Goal: Task Accomplishment & Management: Complete application form

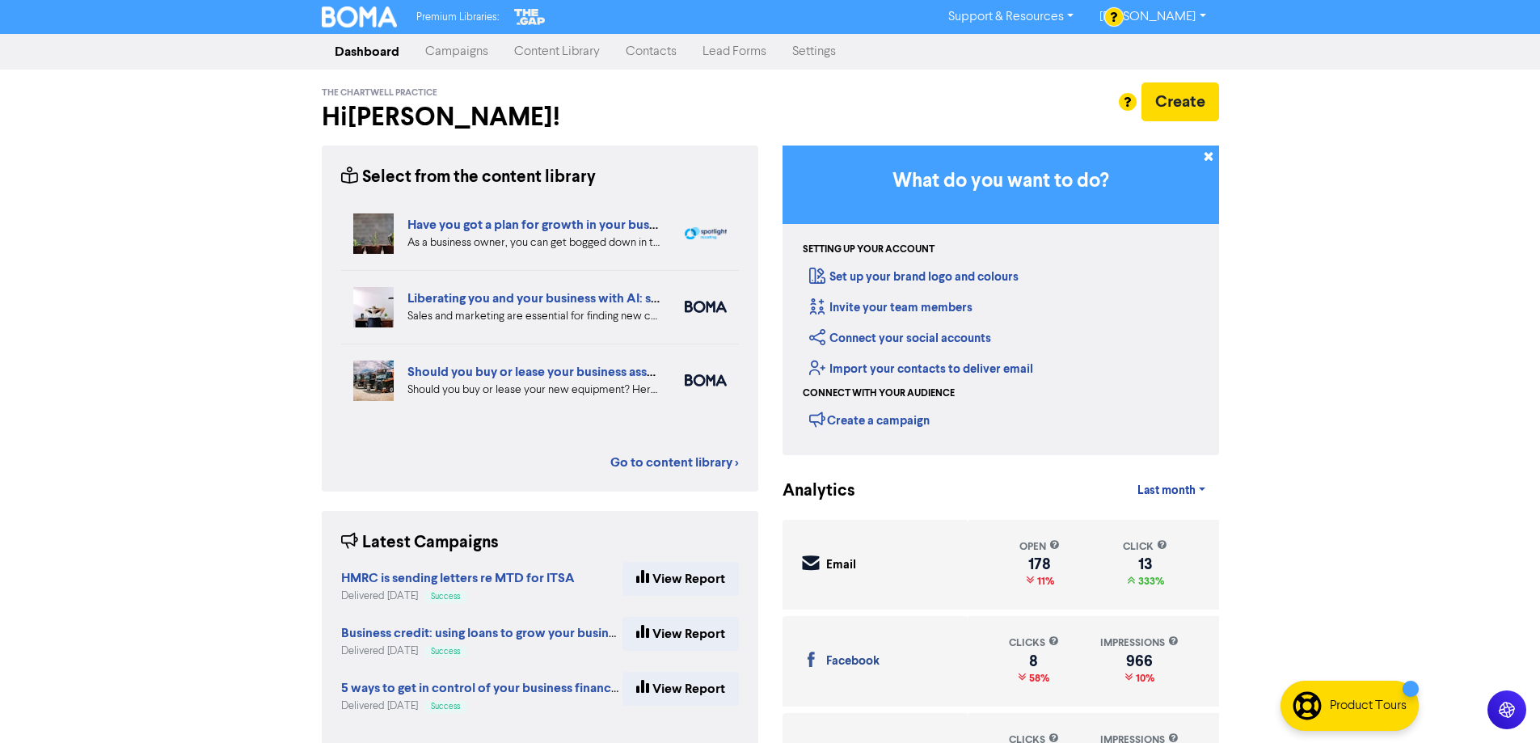
click at [661, 53] on link "Contacts" at bounding box center [651, 52] width 77 height 32
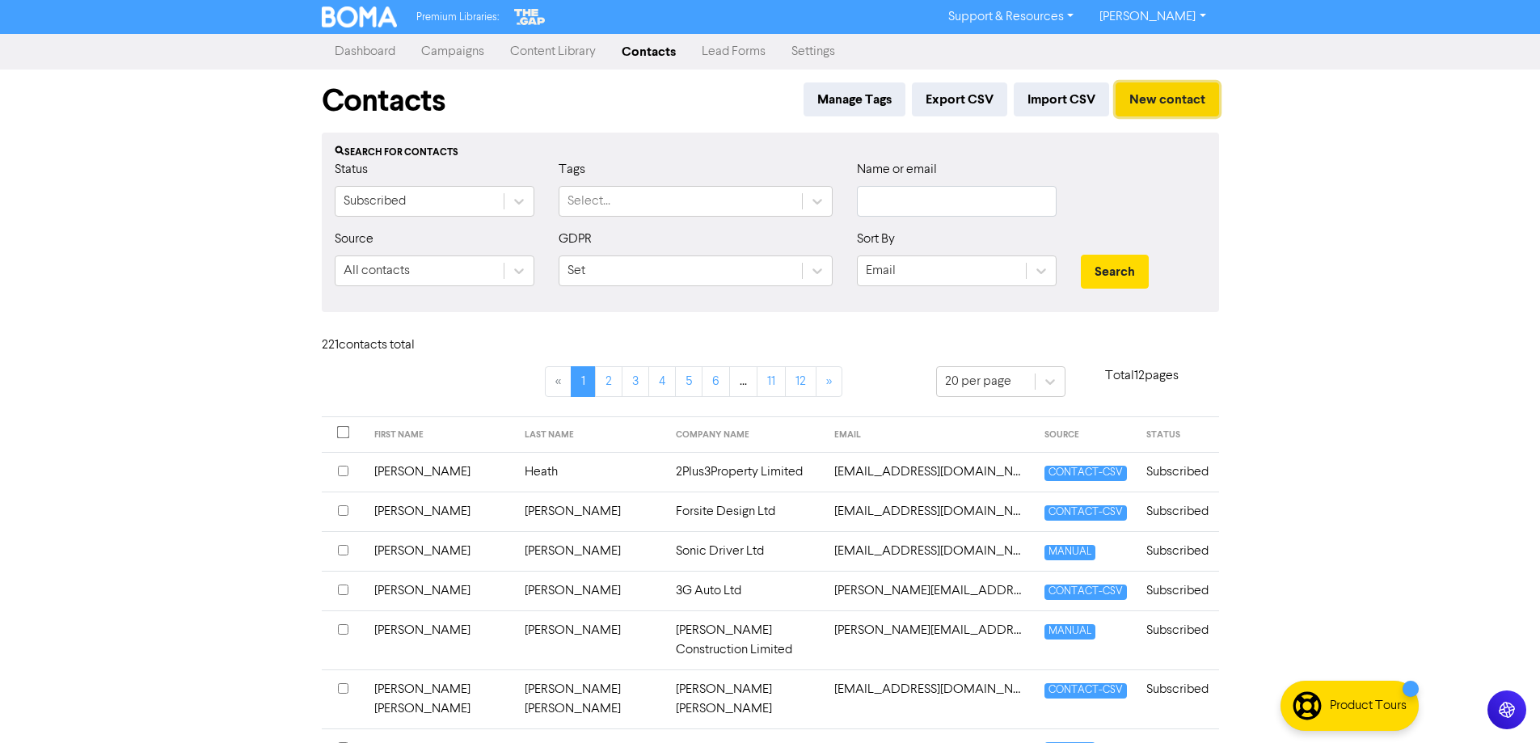
click at [1156, 101] on button "New contact" at bounding box center [1166, 99] width 103 height 34
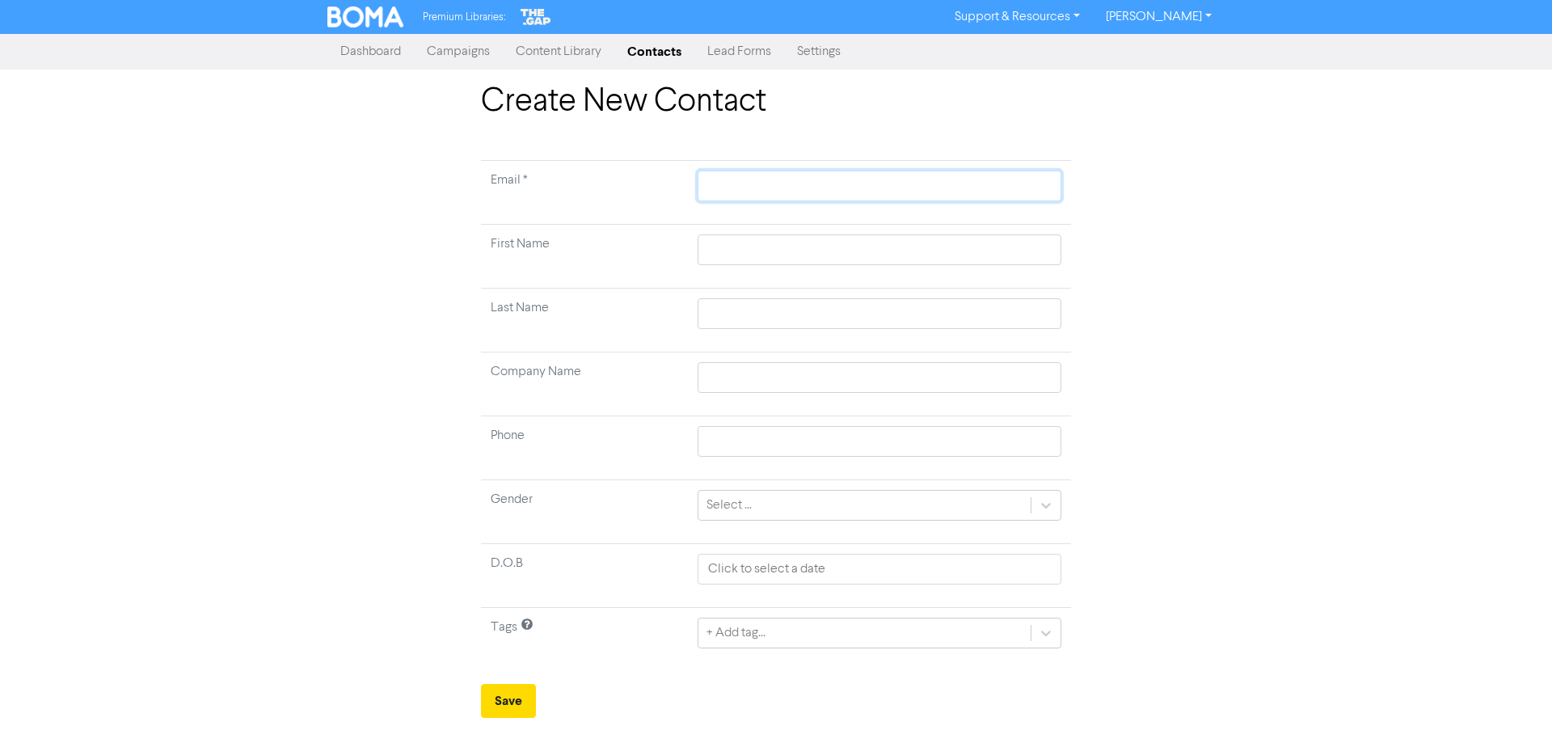
click at [772, 185] on input "text" at bounding box center [880, 186] width 364 height 31
paste input "[PERSON_NAME][EMAIL_ADDRESS][DOMAIN_NAME]"
type input "[PERSON_NAME][EMAIL_ADDRESS][DOMAIN_NAME]"
click at [736, 242] on input "text" at bounding box center [880, 249] width 364 height 31
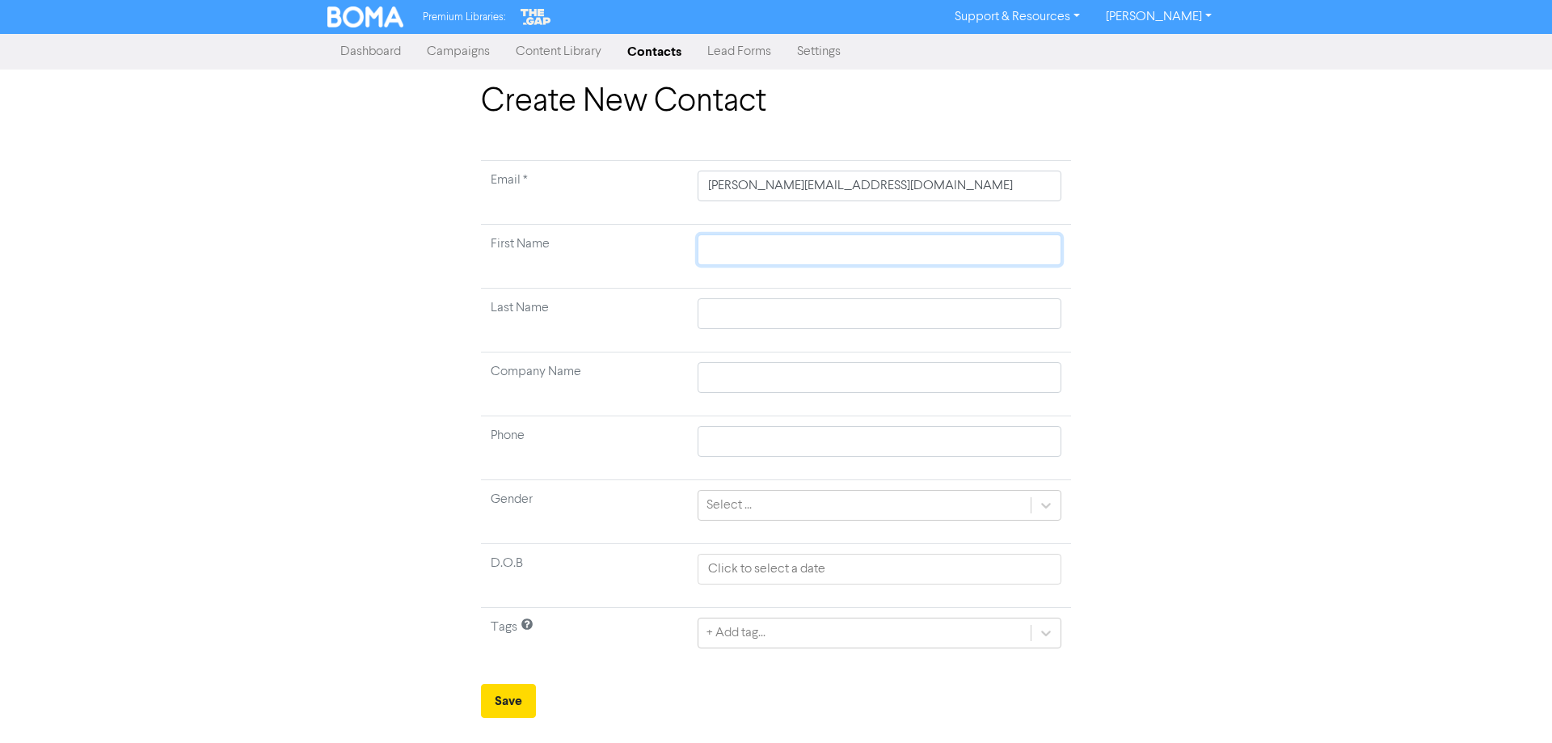
type input "S"
type input "Sa"
type input "[PERSON_NAME]"
type input "Sama"
type input "Saman"
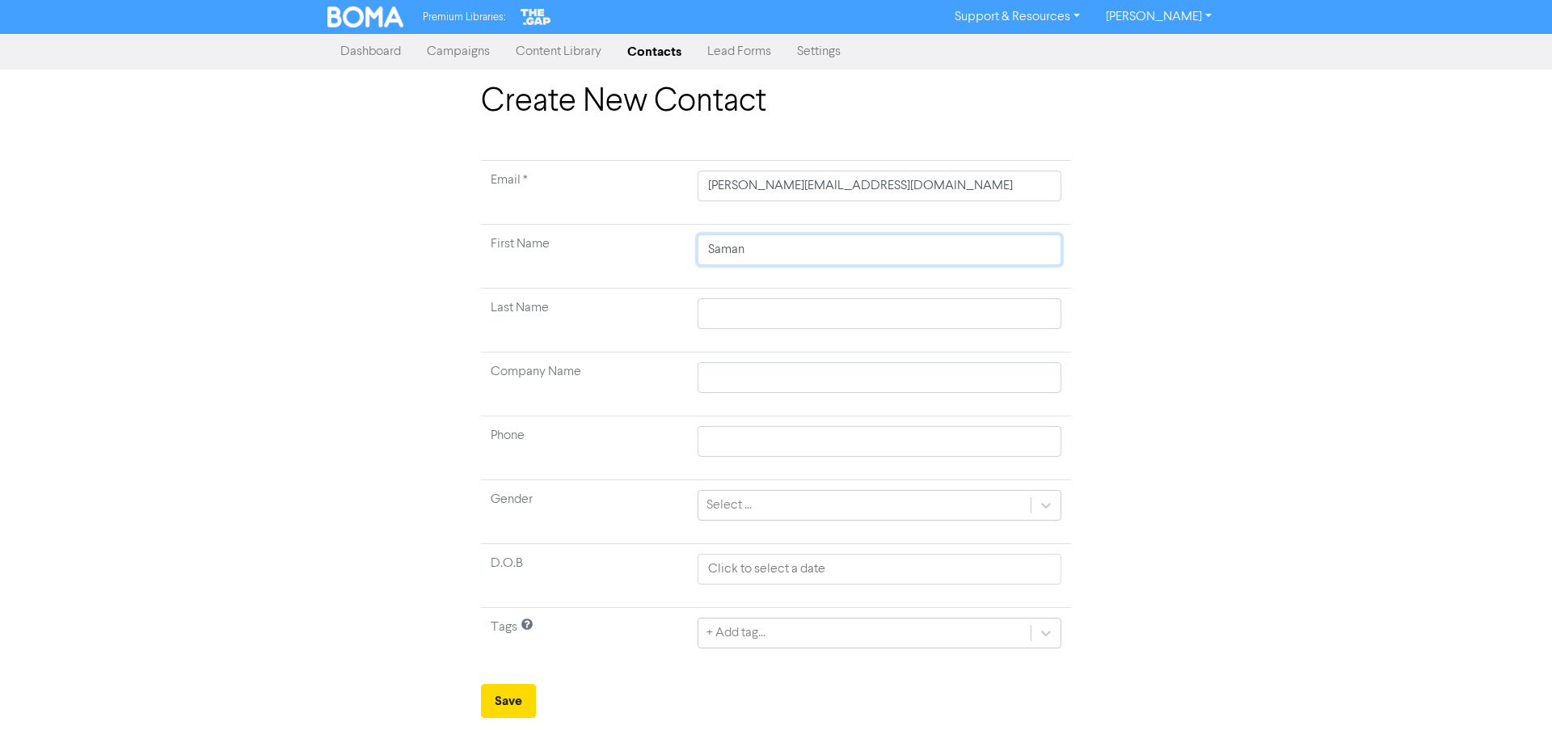
type input "[PERSON_NAME]"
type input "L"
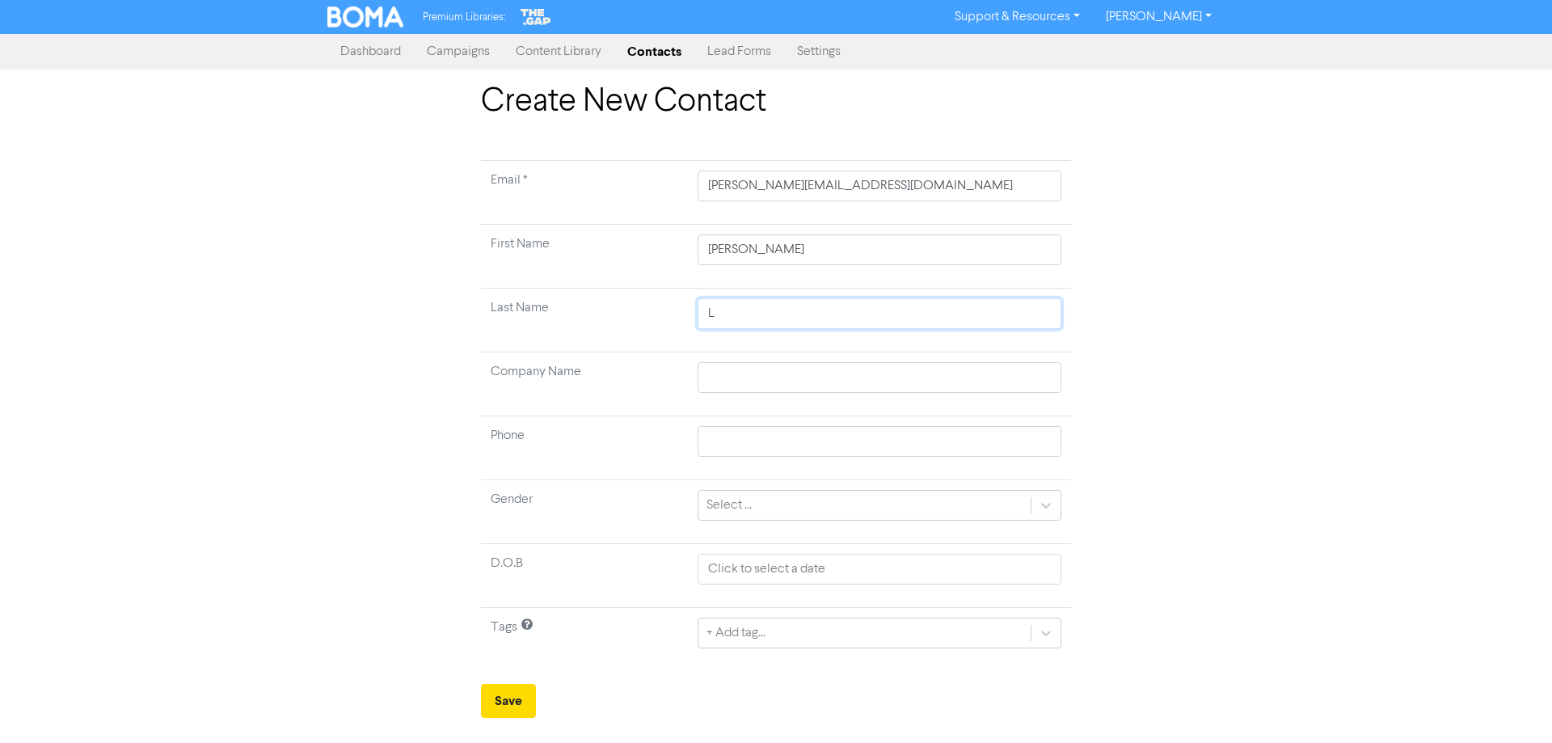
type input "Ly"
type input "[PERSON_NAME]"
type input "Lyndo"
type input "[PERSON_NAME]"
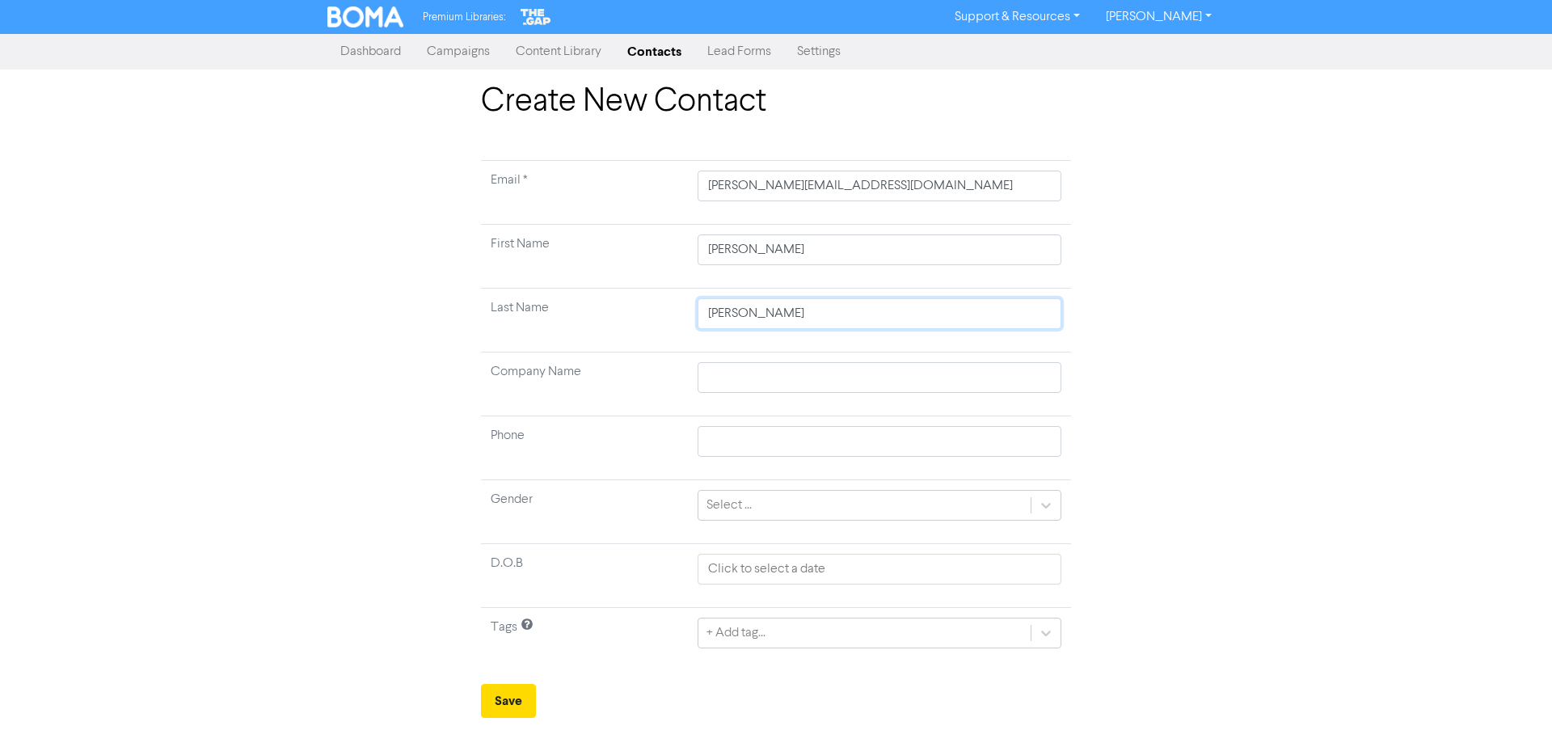
type input "[PERSON_NAME]-"
type input "[PERSON_NAME]"
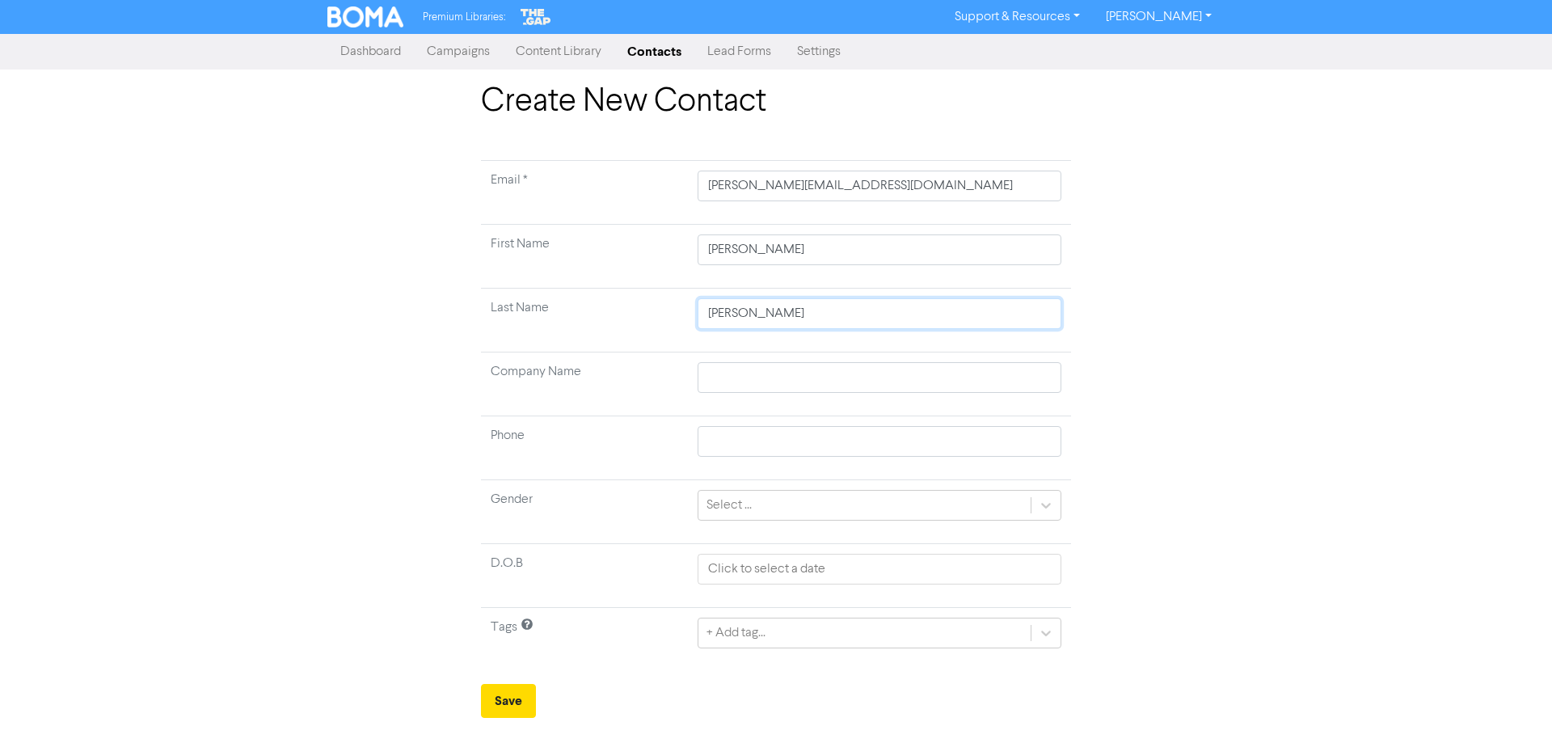
type input "[PERSON_NAME]"
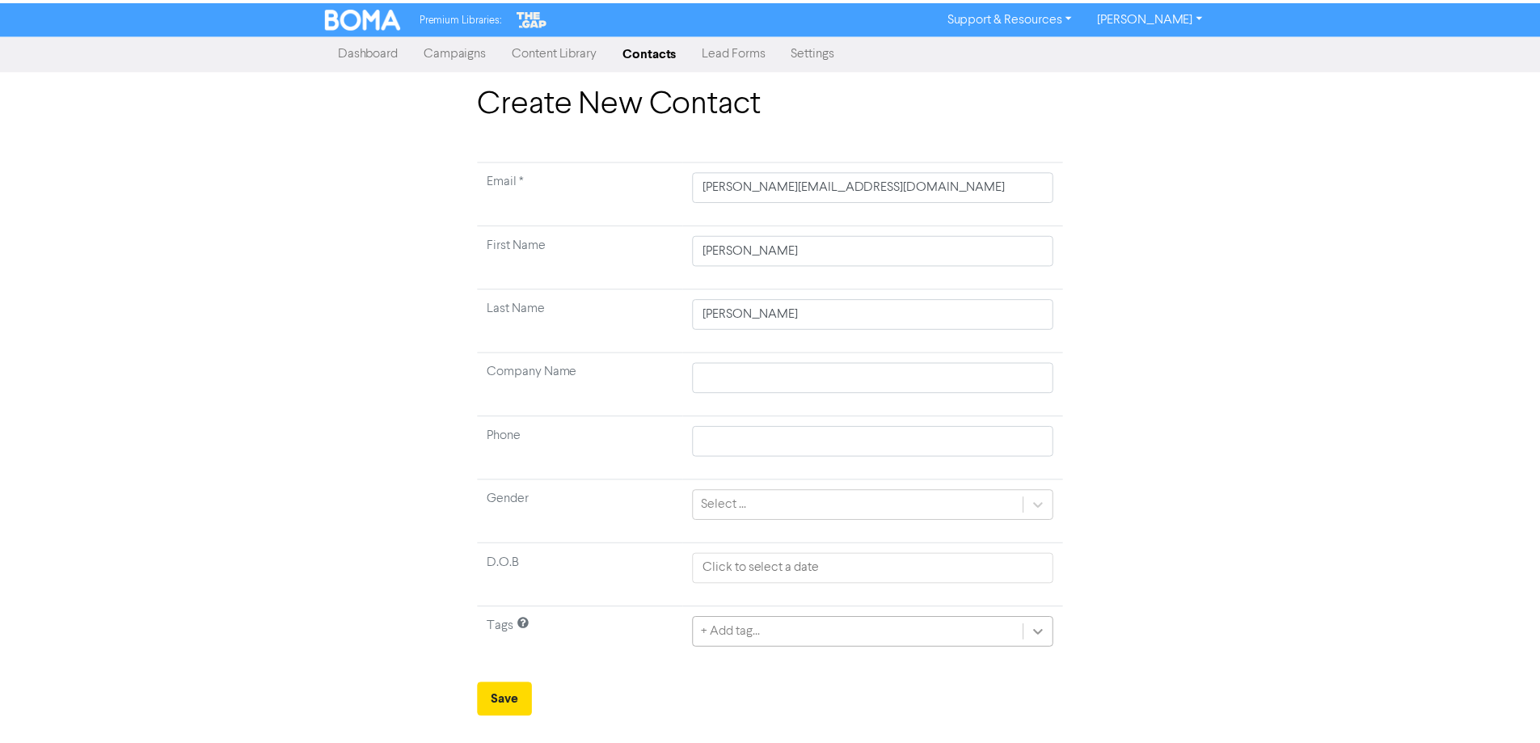
scroll to position [154, 0]
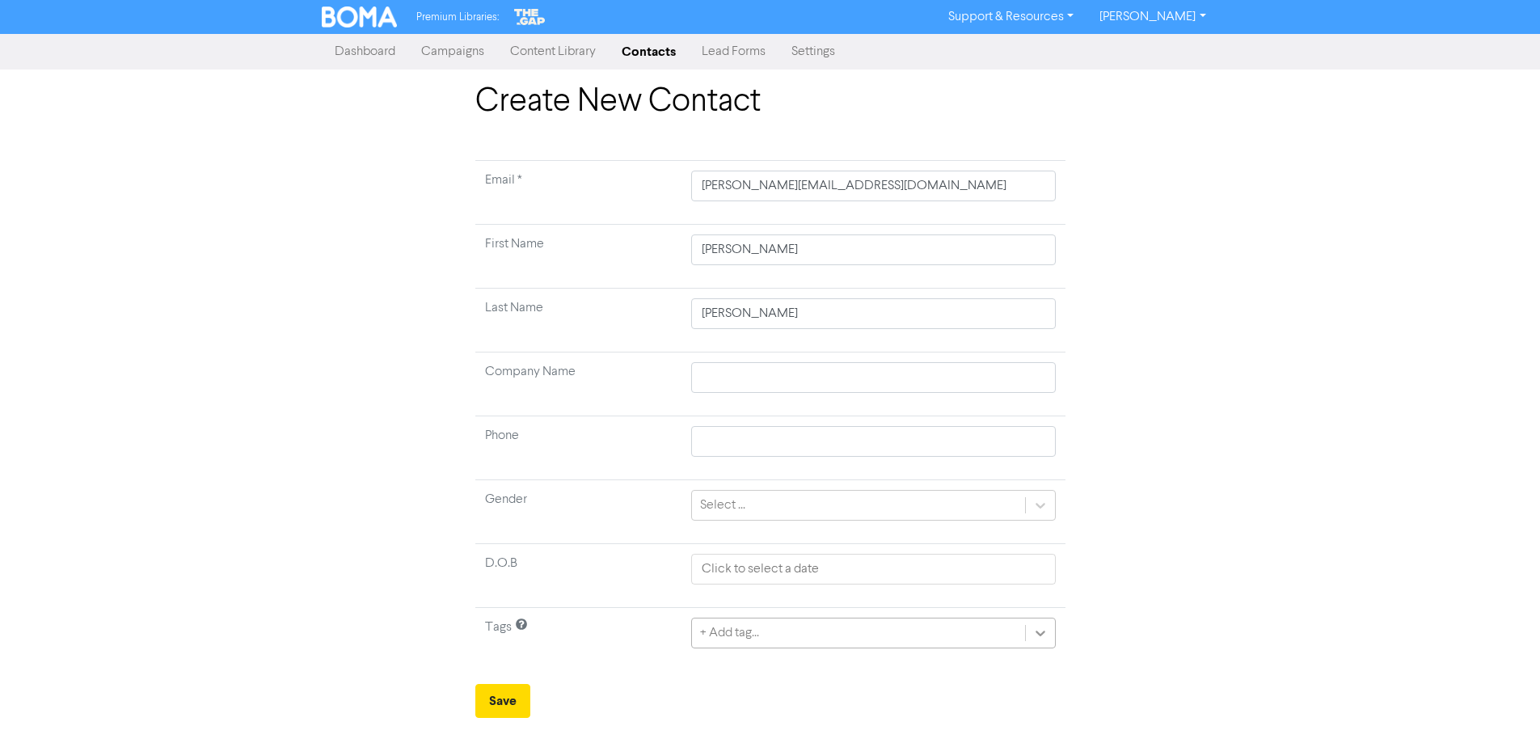
click at [1047, 631] on div "+ Add tag..." at bounding box center [873, 633] width 364 height 31
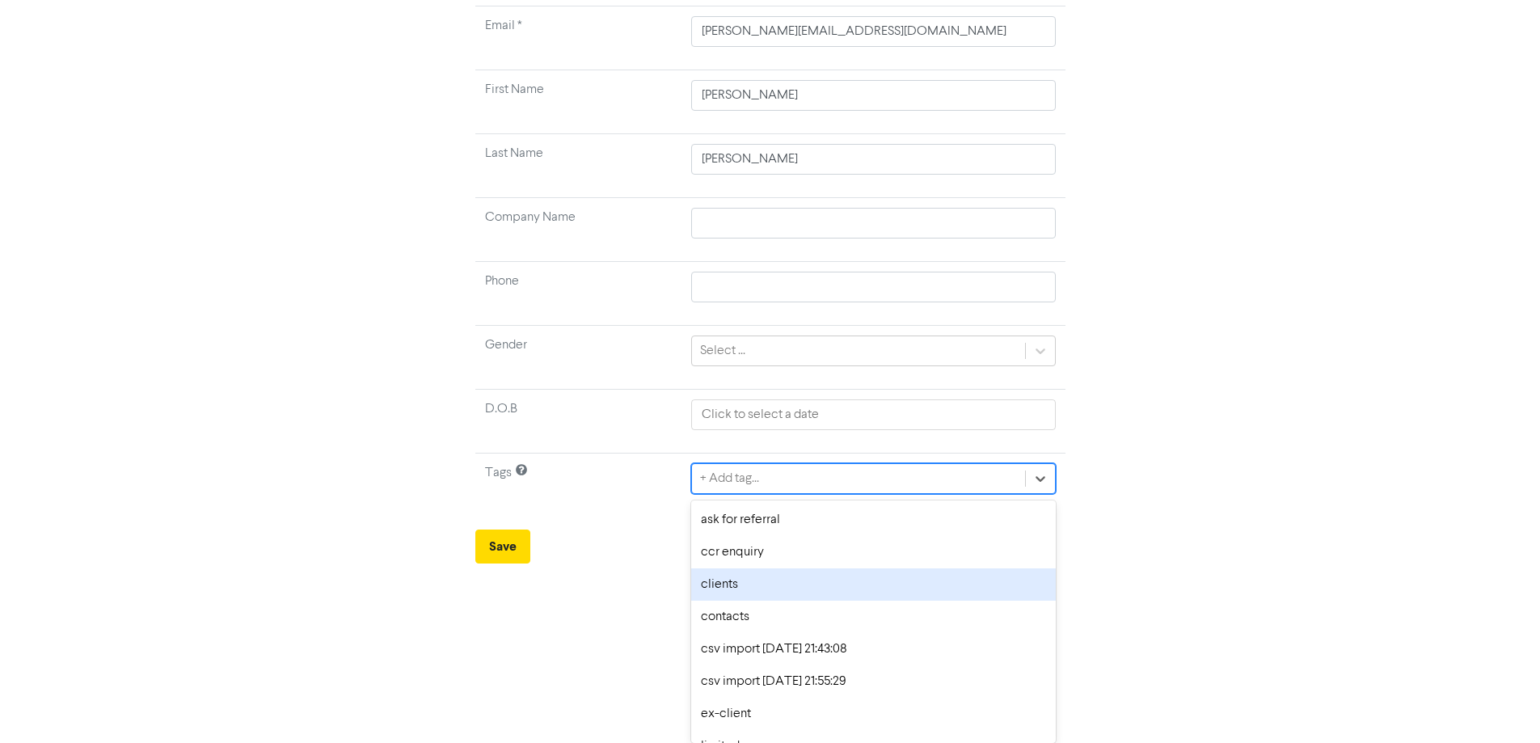
click at [727, 587] on div "clients" at bounding box center [873, 584] width 364 height 32
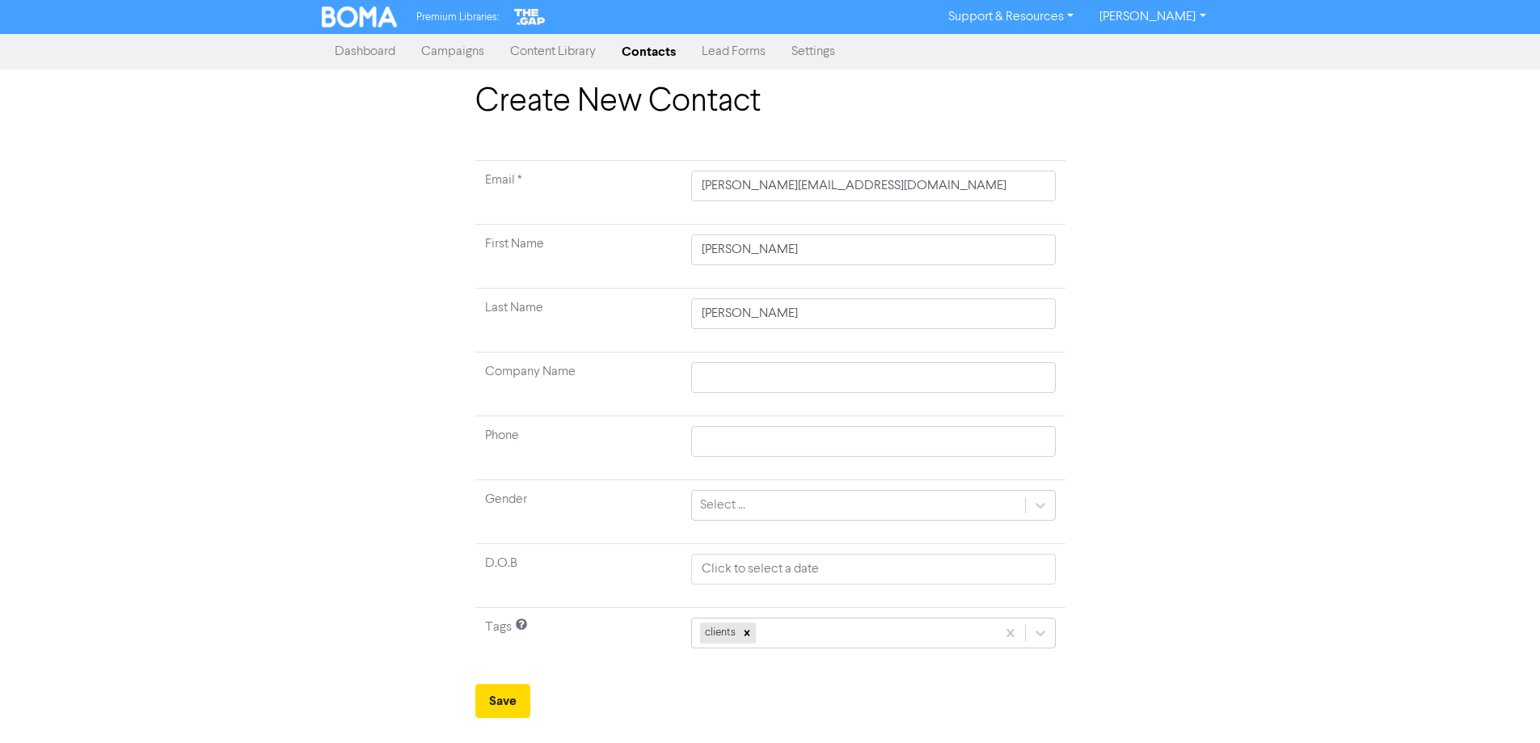
scroll to position [0, 0]
click at [512, 698] on button "Save" at bounding box center [508, 701] width 55 height 34
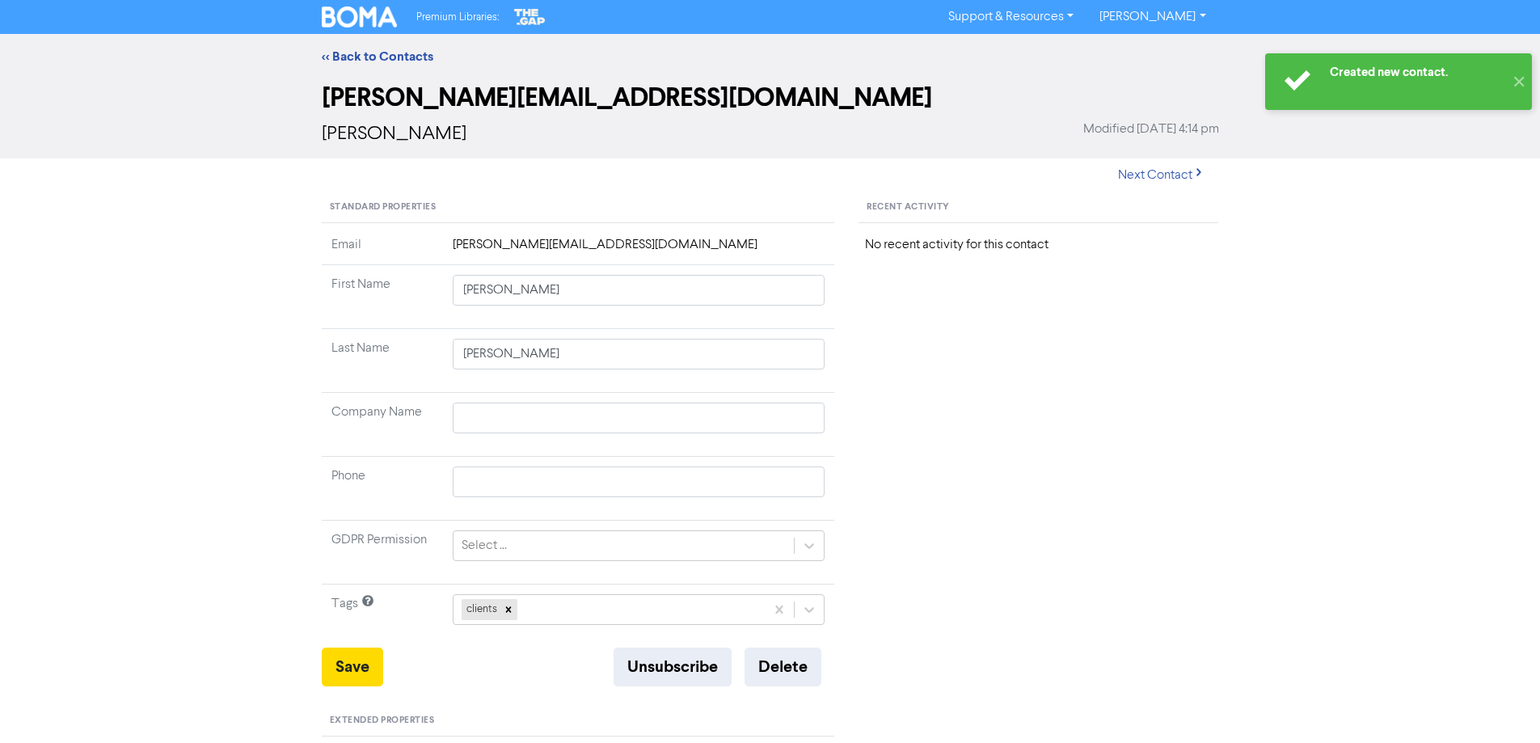
scroll to position [323, 0]
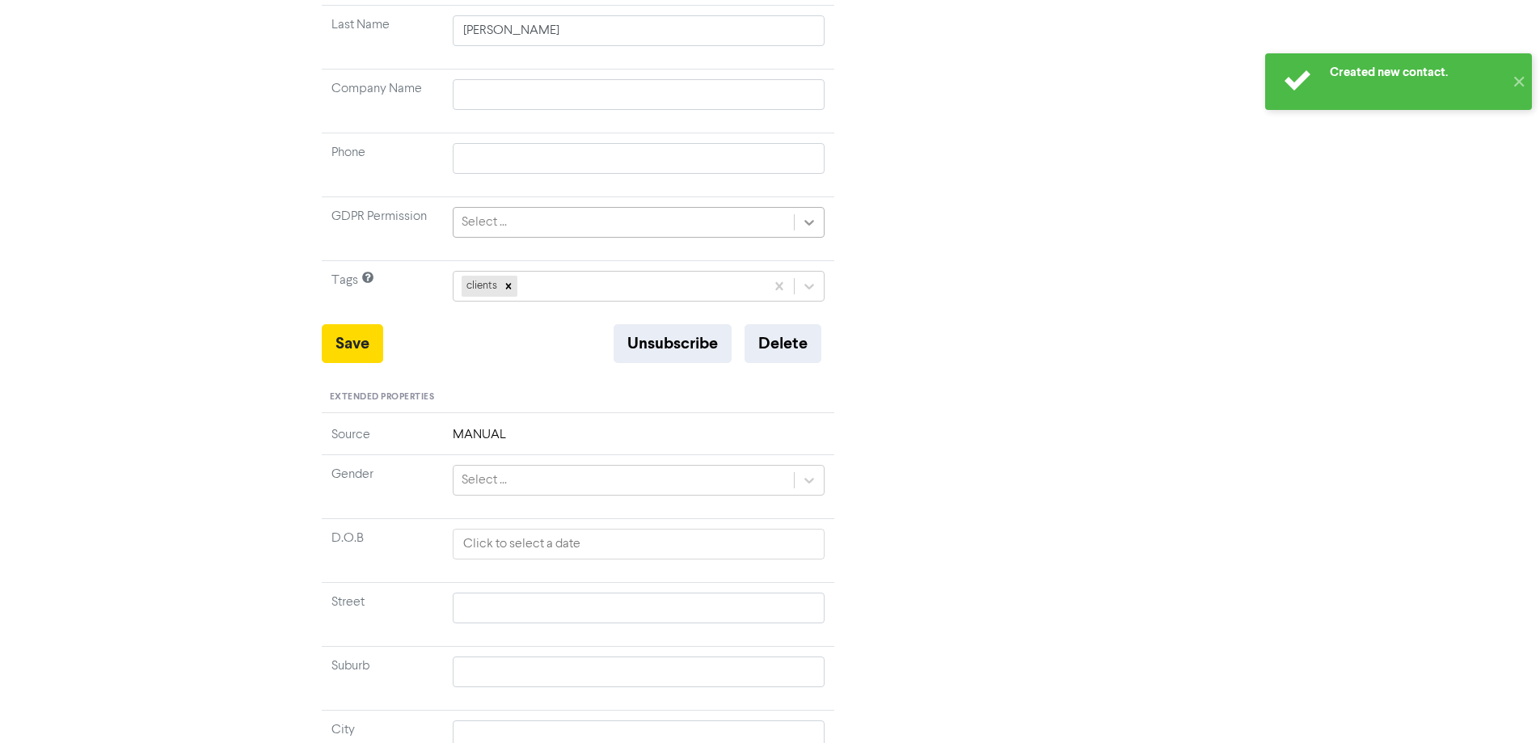
click at [804, 213] on div at bounding box center [809, 222] width 29 height 29
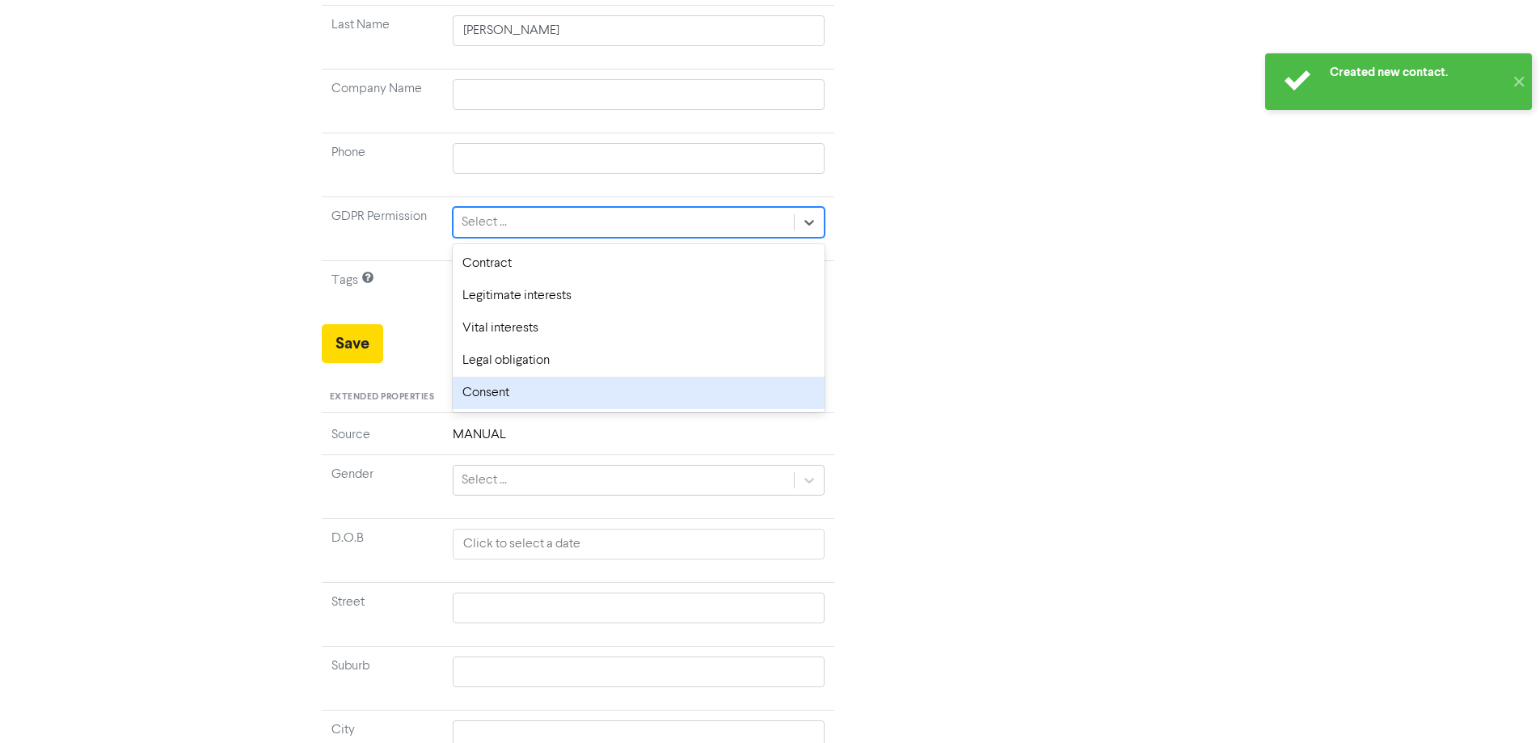
click at [490, 400] on div "Consent" at bounding box center [639, 393] width 373 height 32
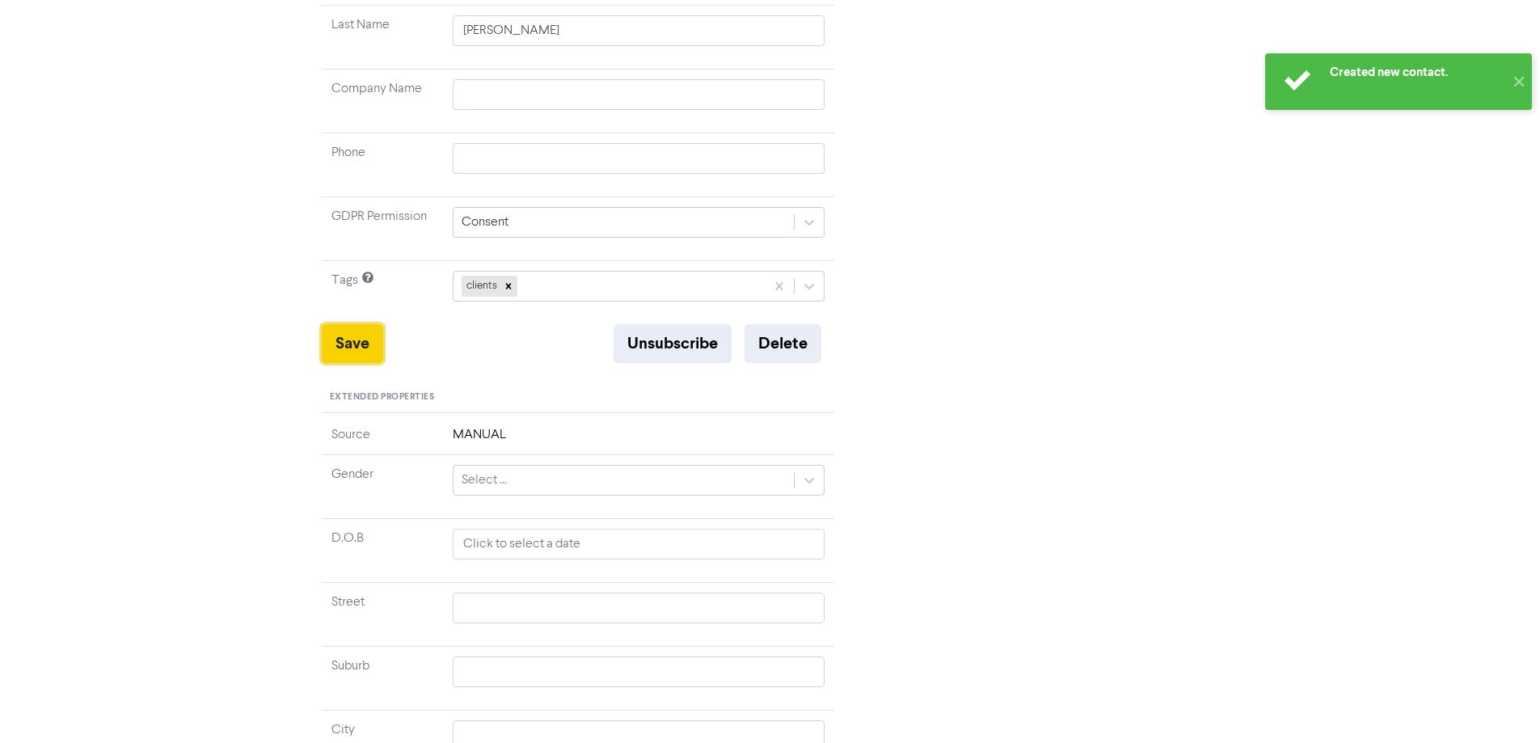
click at [356, 348] on button "Save" at bounding box center [352, 343] width 61 height 39
